Goal: Find specific page/section: Find specific page/section

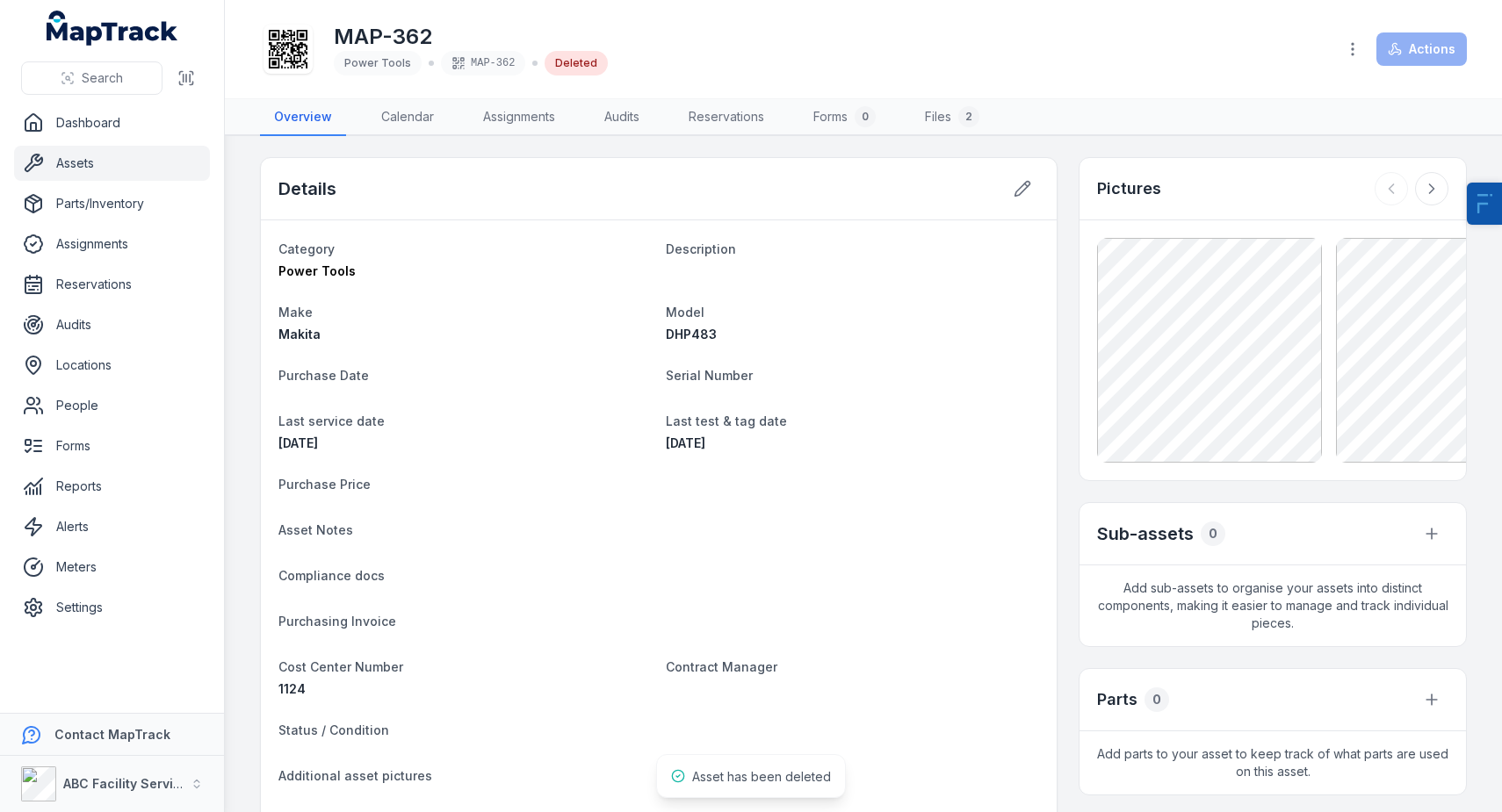
click at [134, 150] on link "Assets" at bounding box center [112, 163] width 196 height 35
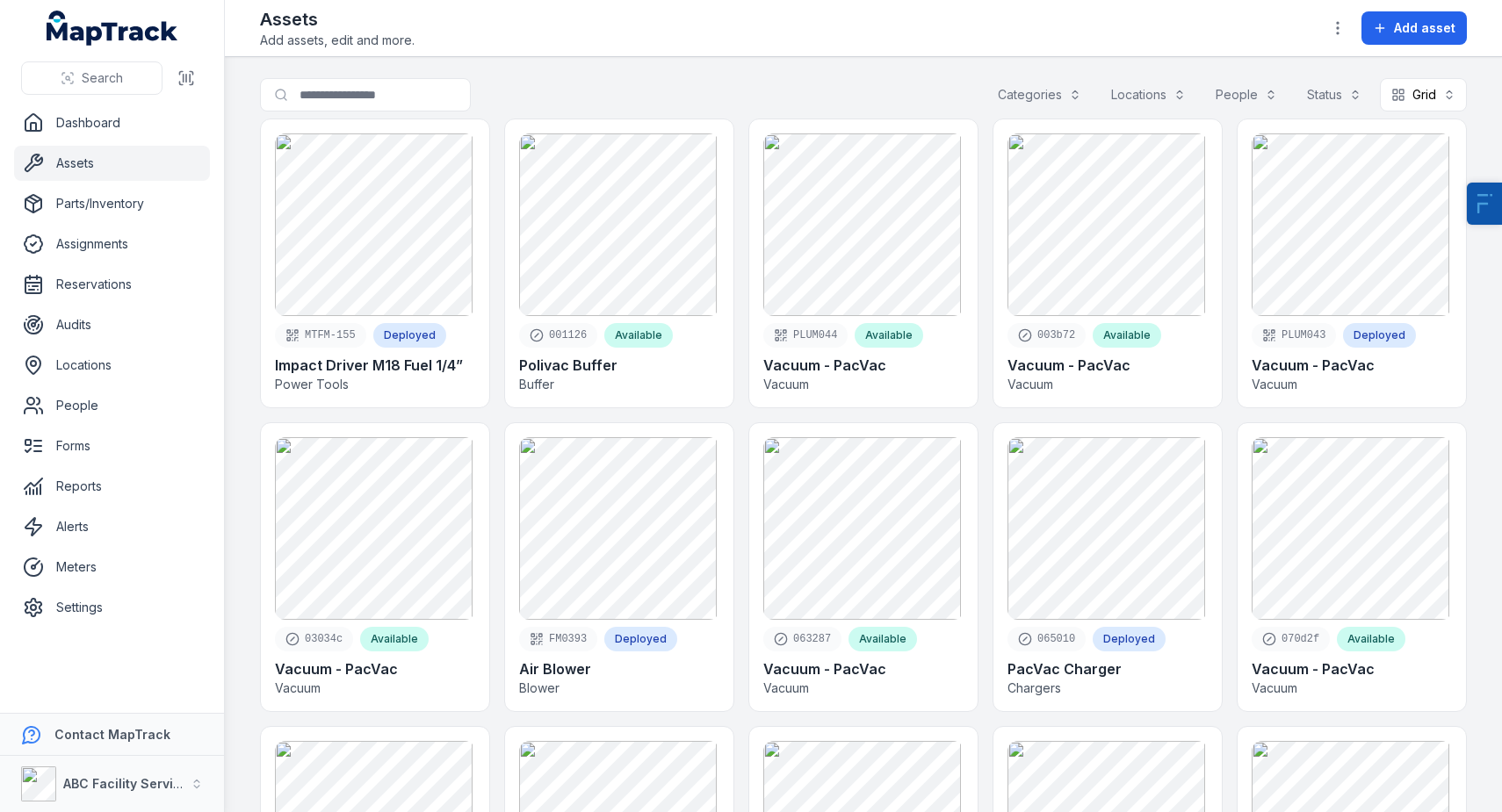
click at [1043, 94] on div "Categories" at bounding box center [1039, 95] width 106 height 34
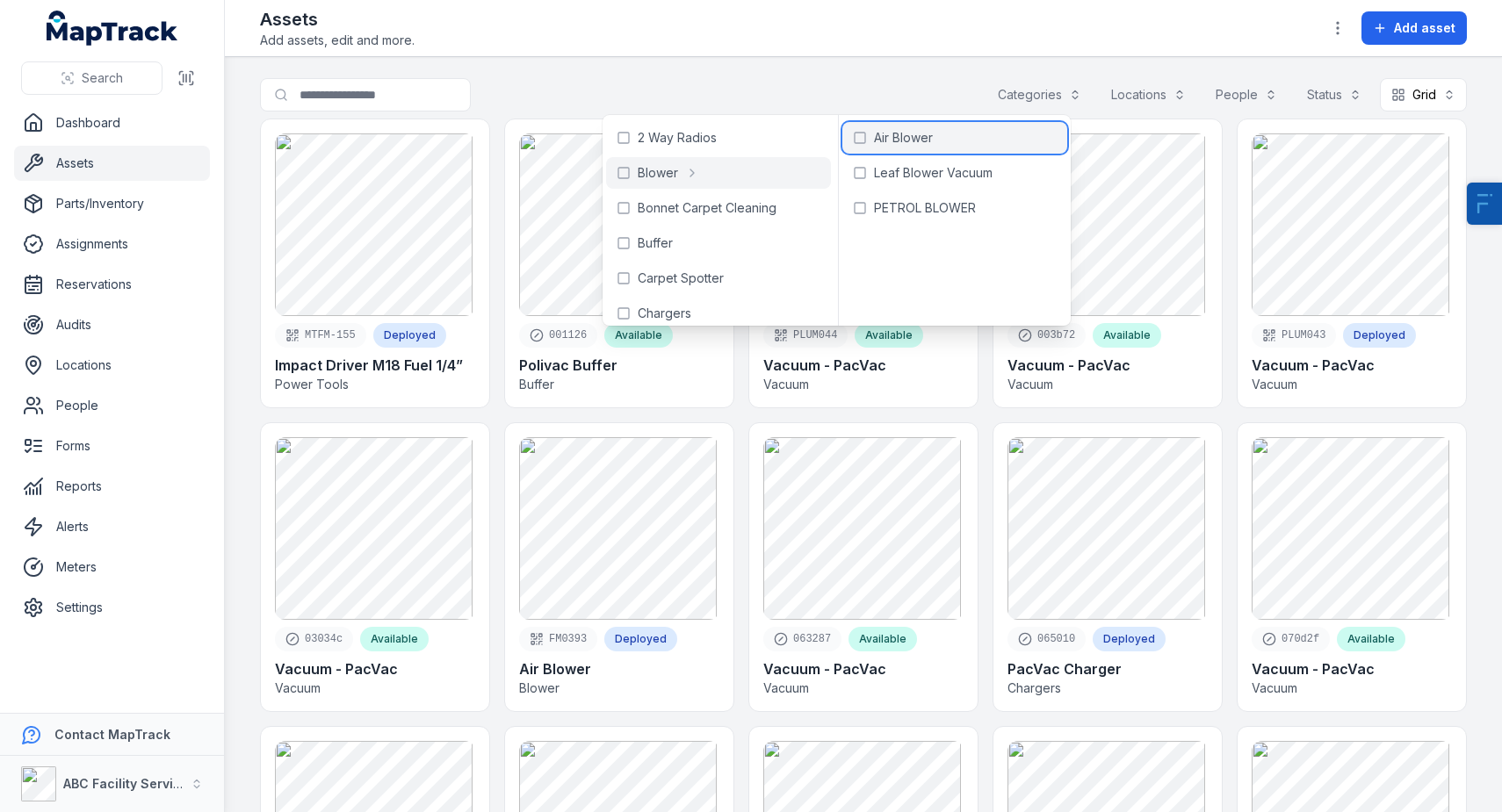
click at [894, 139] on span "Air Blower" at bounding box center [903, 137] width 59 height 18
click at [895, 139] on span "Air Blower" at bounding box center [903, 137] width 59 height 18
click at [656, 50] on header "Toggle Navigation Assets Add assets, edit and more. Add asset" at bounding box center [863, 28] width 1276 height 57
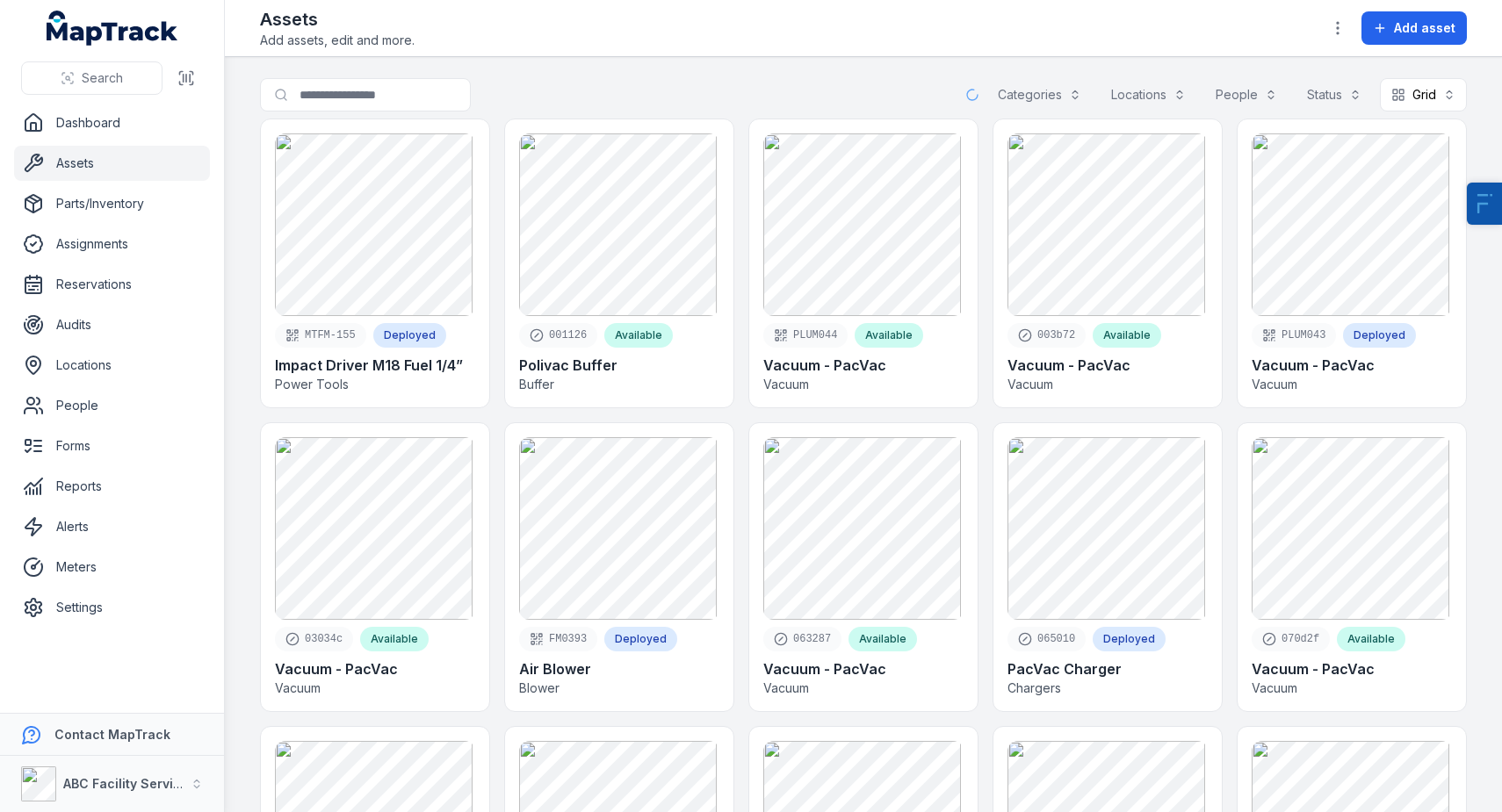
click at [1456, 96] on main "Search for assets Categories Locations People Status Grid **** MTFM-155 Deploye…" at bounding box center [863, 434] width 1276 height 755
click at [1380, 104] on button "Grid ****" at bounding box center [1423, 95] width 86 height 34
click at [1376, 142] on div "Table" at bounding box center [1389, 138] width 55 height 18
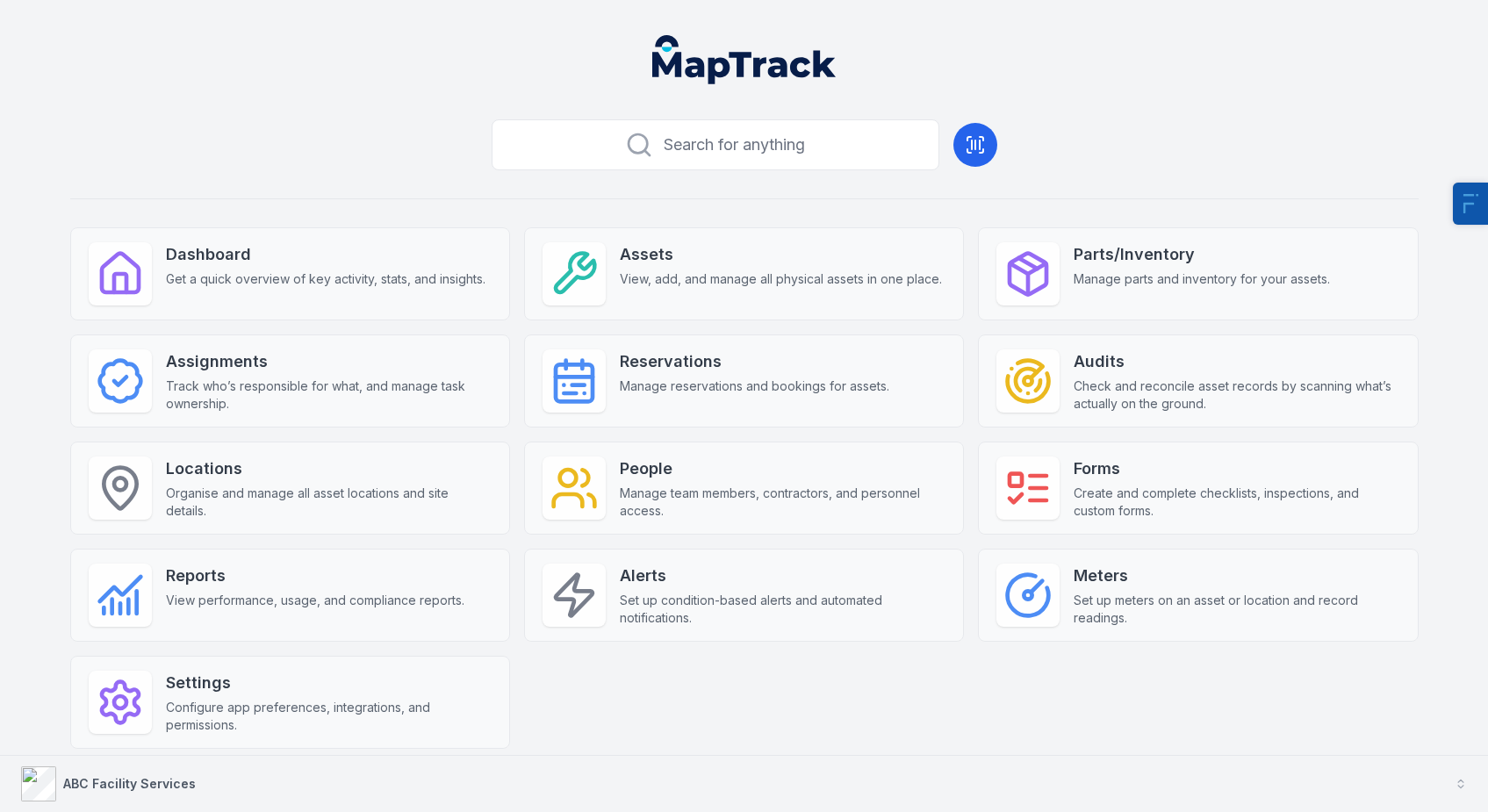
click at [274, 768] on button "ABC Facility Services" at bounding box center [744, 784] width 1488 height 56
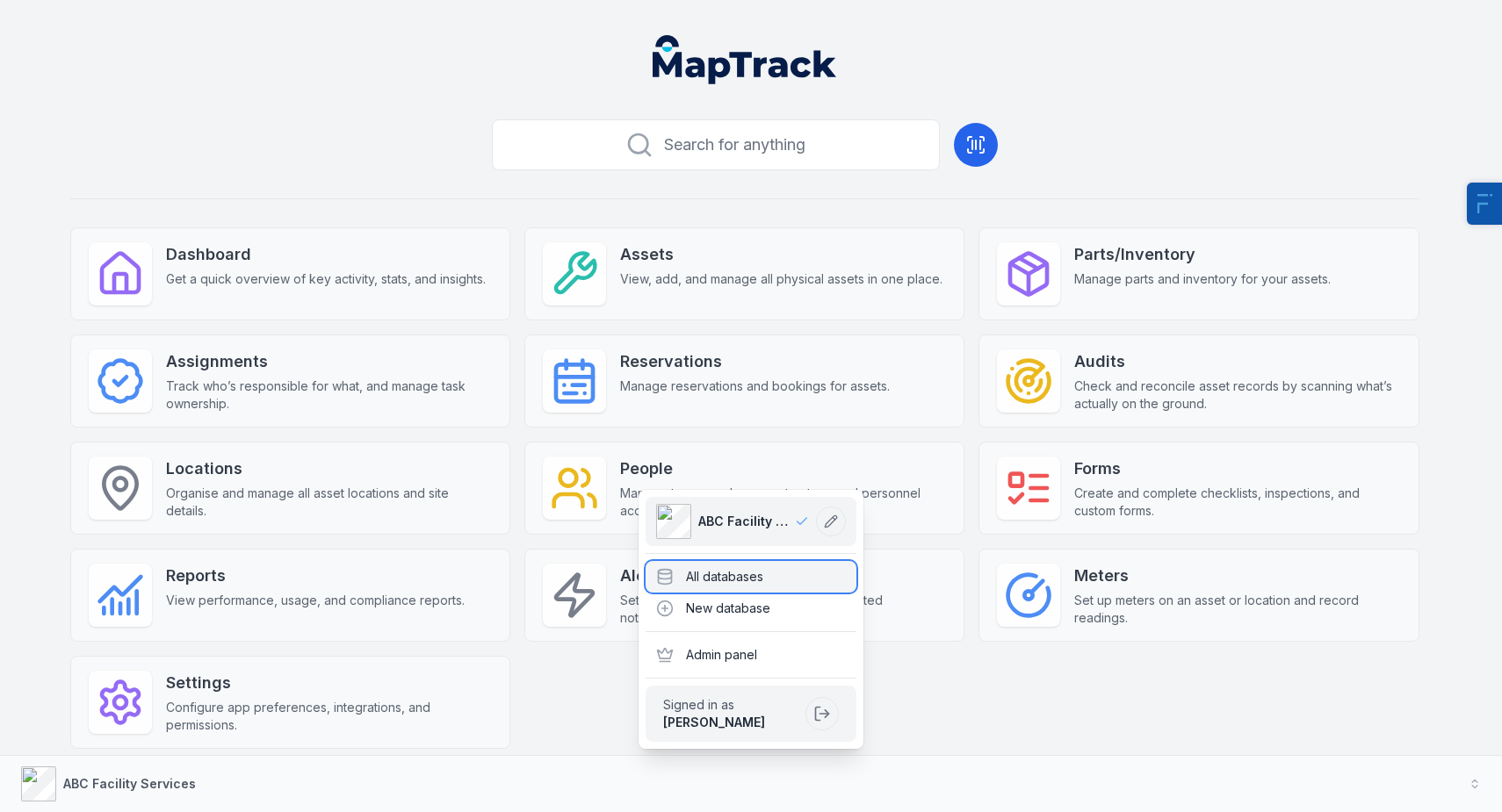
click at [749, 583] on div "All databases" at bounding box center [751, 577] width 211 height 32
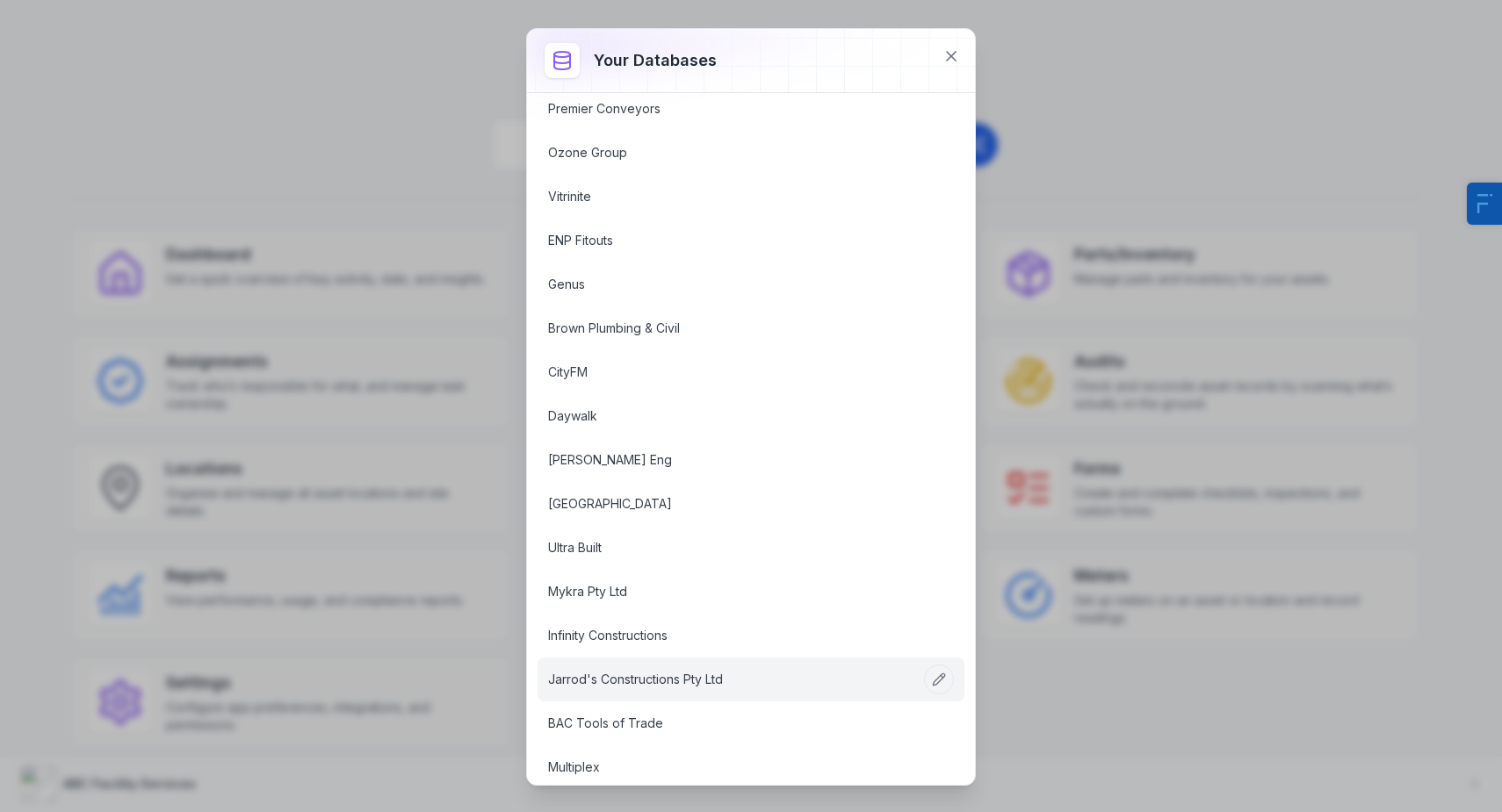
scroll to position [133, 0]
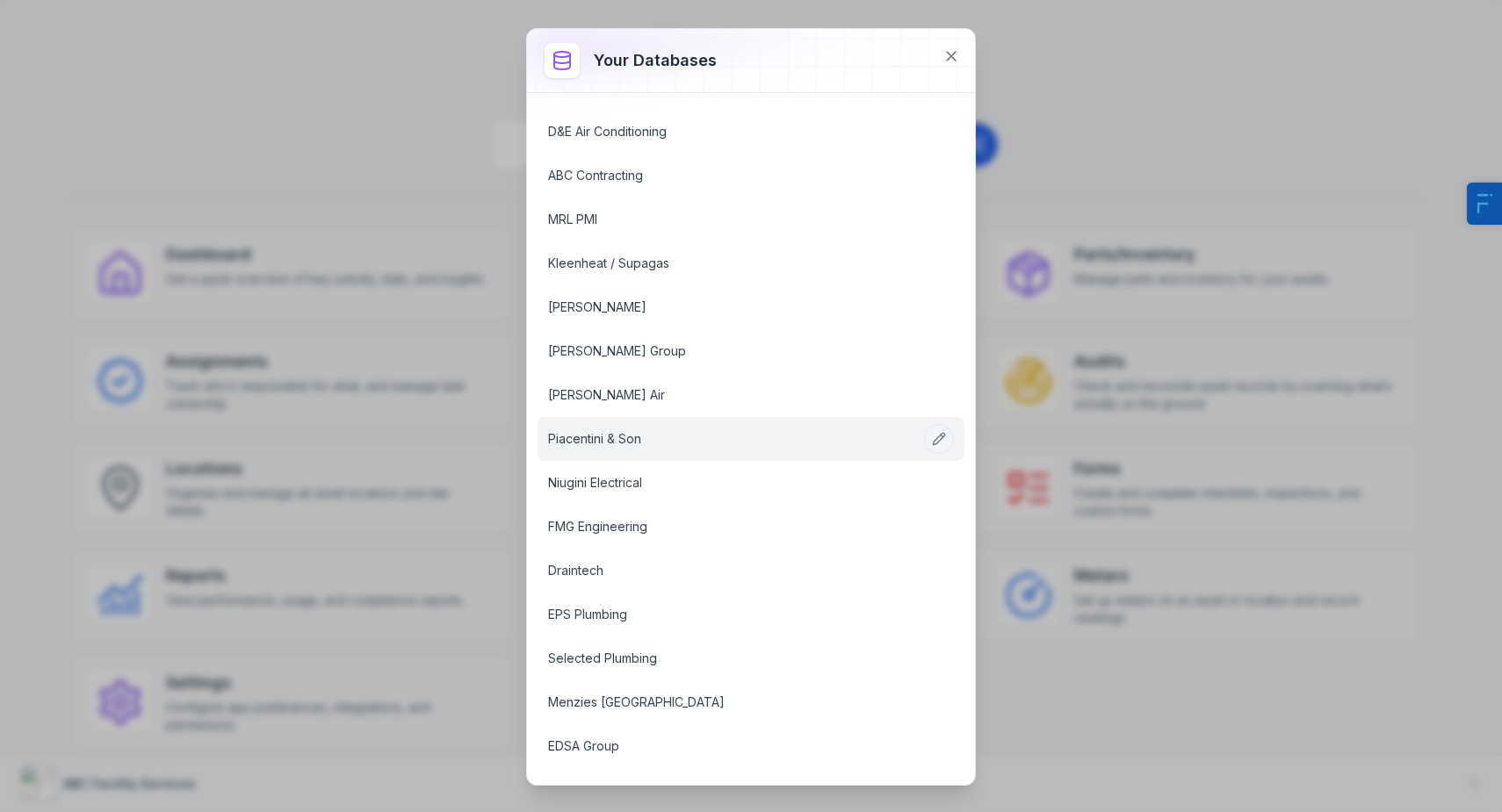
click at [600, 443] on link "Piacentini & Son" at bounding box center [729, 439] width 364 height 18
